Goal: Information Seeking & Learning: Understand process/instructions

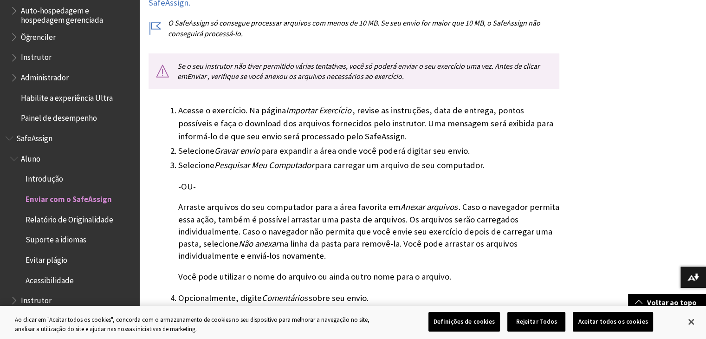
scroll to position [297, 0]
click at [687, 319] on button "Fechar" at bounding box center [691, 321] width 20 height 20
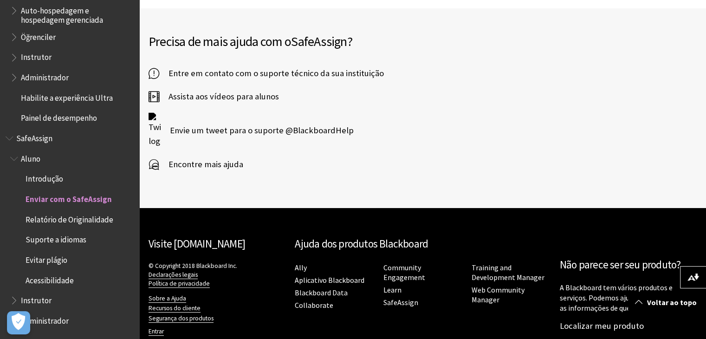
scroll to position [2024, 0]
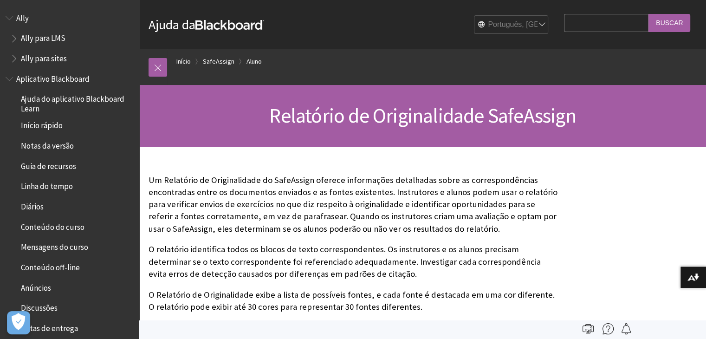
scroll to position [803, 0]
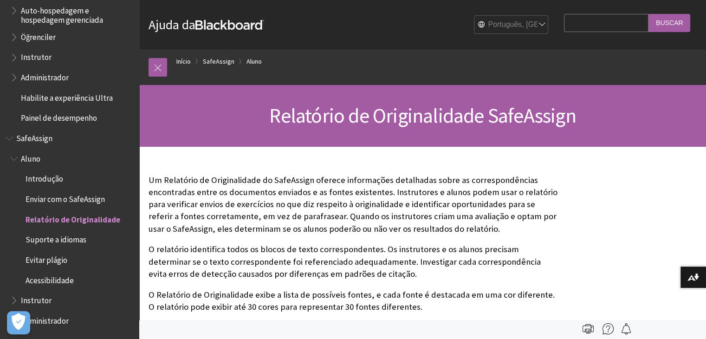
click at [531, 229] on p "Um Relatório de Originalidade do SafeAssign oferece informações detalhadas sobr…" at bounding box center [354, 204] width 411 height 61
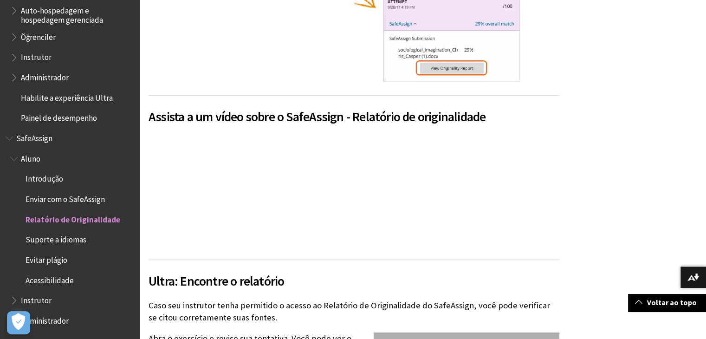
scroll to position [631, 0]
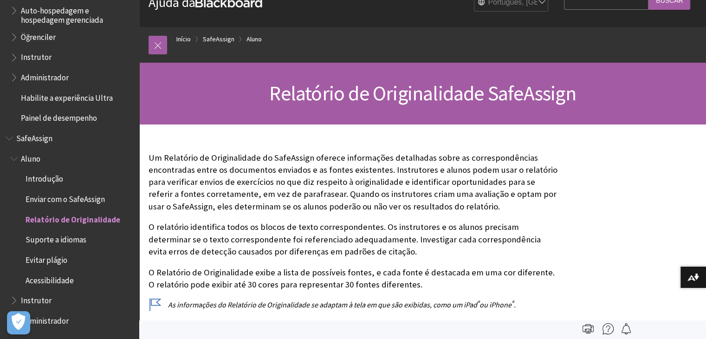
scroll to position [0, 0]
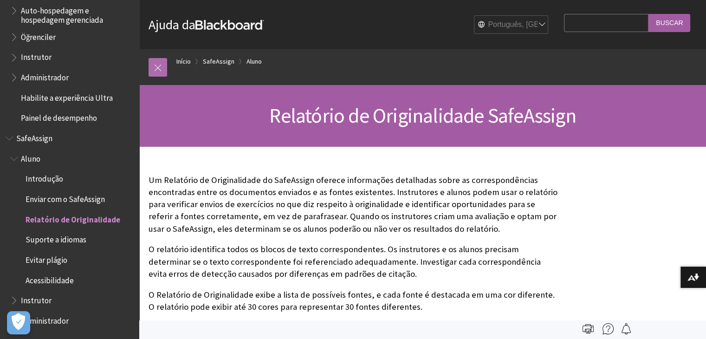
click at [156, 65] on link at bounding box center [158, 67] width 19 height 19
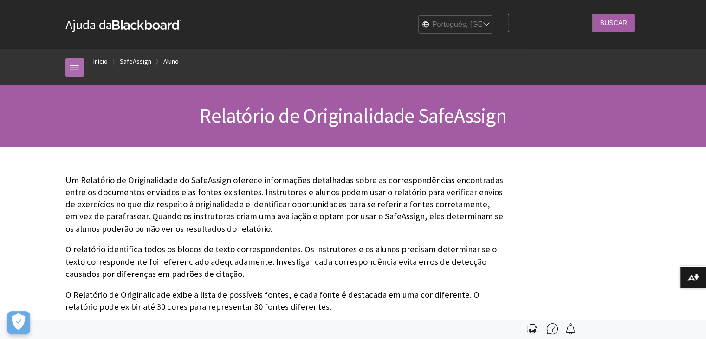
click at [79, 65] on link at bounding box center [74, 67] width 19 height 19
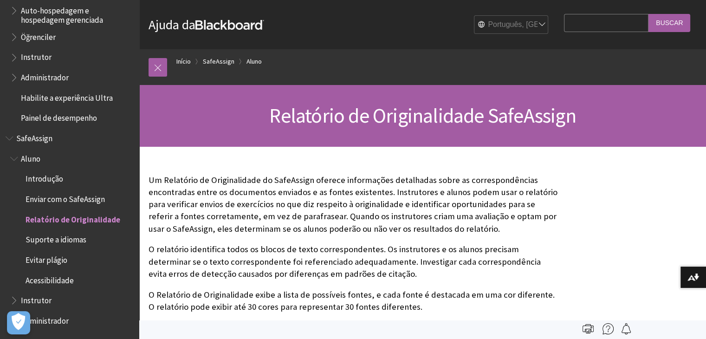
click at [55, 199] on span "Enviar com o SafeAssign" at bounding box center [65, 197] width 79 height 13
click at [55, 199] on span "Enviar com o SafeAssign" at bounding box center [69, 197] width 86 height 13
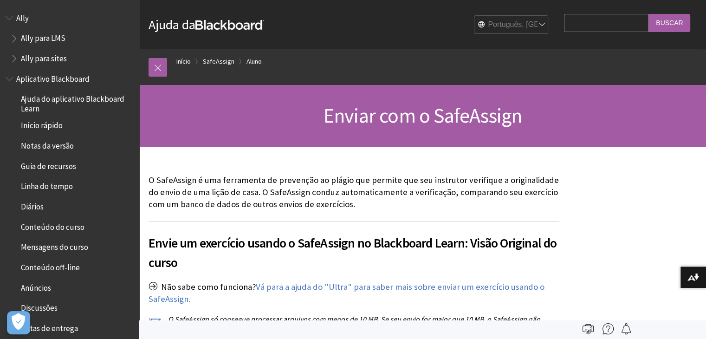
scroll to position [803, 0]
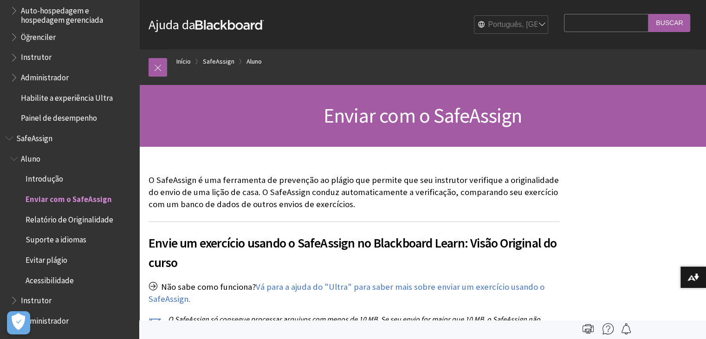
click at [65, 218] on span "Relatório de Originalidade" at bounding box center [70, 218] width 88 height 13
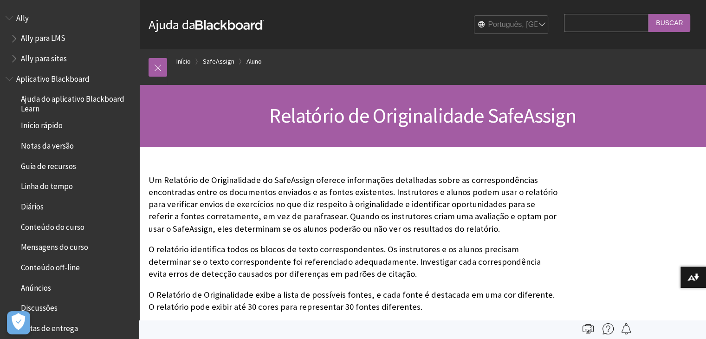
scroll to position [803, 0]
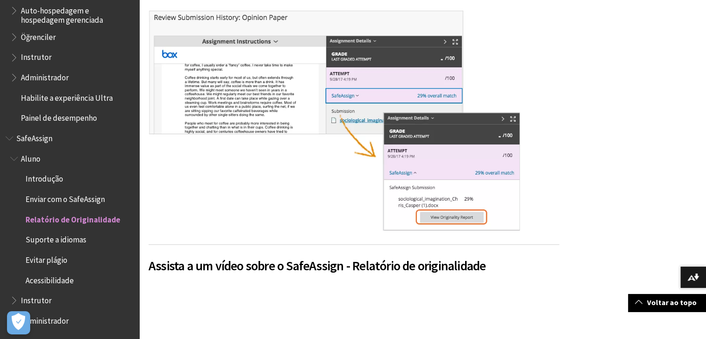
scroll to position [483, 0]
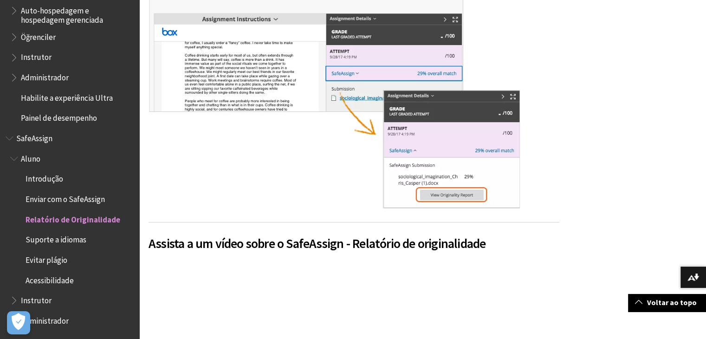
click at [57, 262] on span "Evitar plágio" at bounding box center [47, 258] width 42 height 13
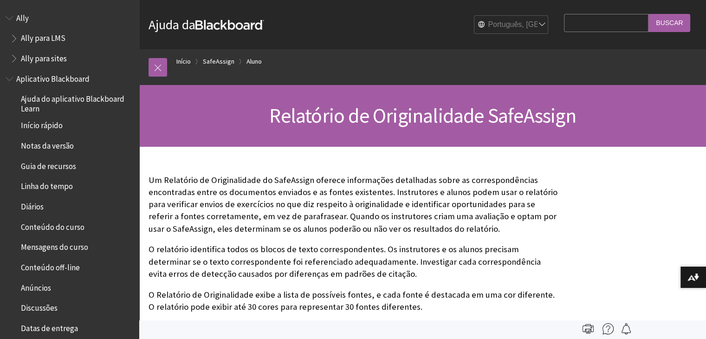
scroll to position [803, 0]
